Goal: Find specific page/section: Find specific page/section

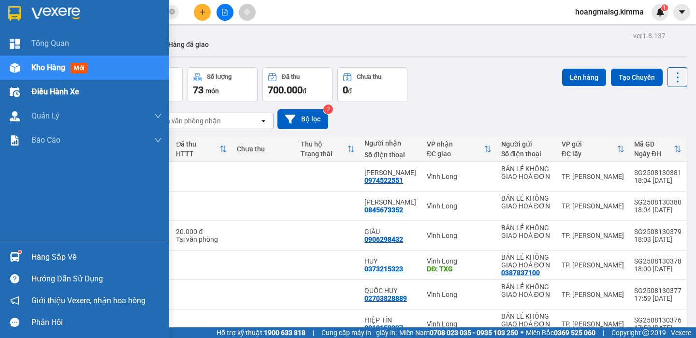
click at [34, 94] on span "Điều hành xe" at bounding box center [55, 91] width 48 height 12
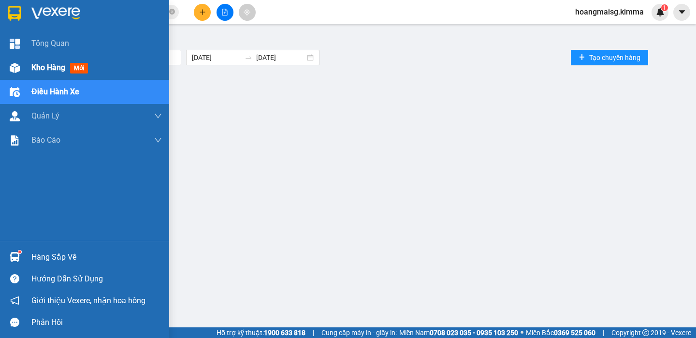
click at [46, 70] on span "Kho hàng" at bounding box center [48, 67] width 34 height 9
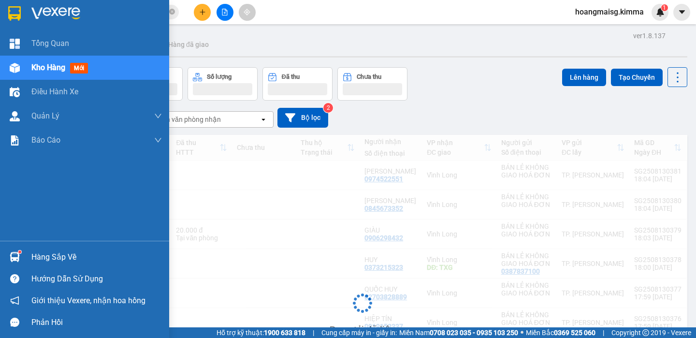
click at [46, 70] on span "Kho hàng" at bounding box center [48, 67] width 34 height 9
